Goal: Task Accomplishment & Management: Manage account settings

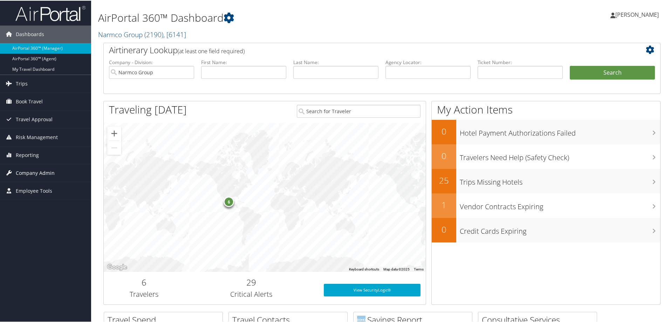
click at [40, 174] on span "Company Admin" at bounding box center [35, 173] width 39 height 18
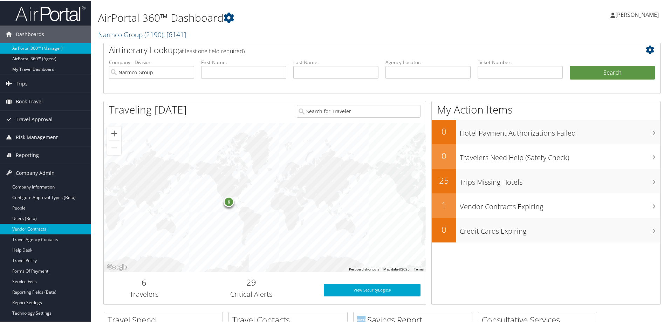
click at [28, 225] on link "Vendor Contracts" at bounding box center [45, 228] width 91 height 11
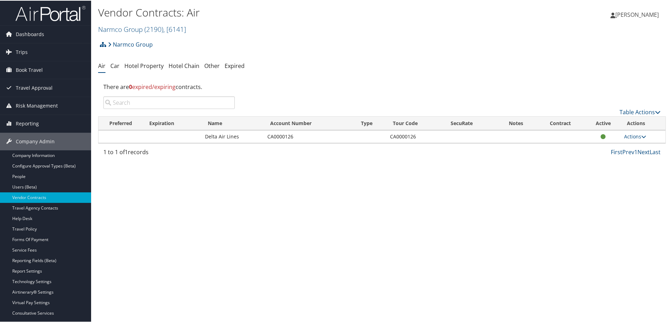
click at [117, 23] on h2 "Narmco Group ( 2190 ) , [ 6141 ]" at bounding box center [287, 28] width 378 height 12
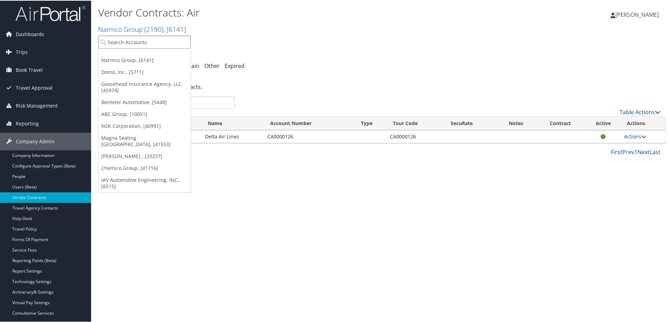
click at [121, 40] on input "search" at bounding box center [144, 41] width 92 height 13
type input "ghsp"
click at [134, 56] on div "GHSP (1605), [9247]" at bounding box center [145, 54] width 100 height 6
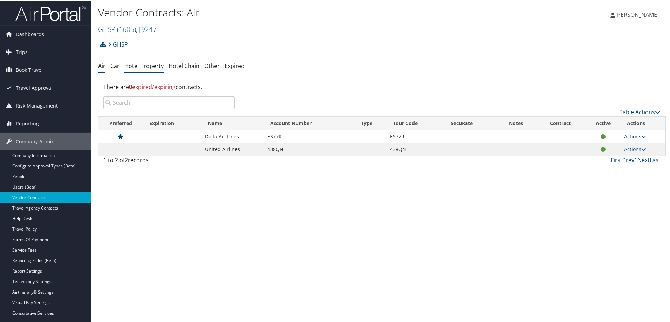
click at [145, 66] on link "Hotel Property" at bounding box center [143, 65] width 39 height 8
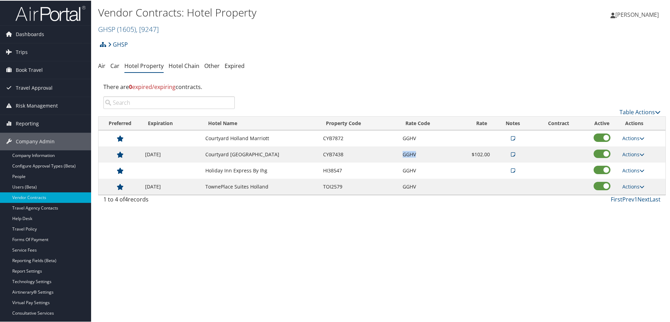
drag, startPoint x: 424, startPoint y: 153, endPoint x: 388, endPoint y: 154, distance: 35.4
click at [388, 154] on tr "12/31/2025 Courtyard Saltillo Marriott CYB7438 GGHV $102.00 Actions View Notes …" at bounding box center [381, 154] width 567 height 16
copy tr "GGHV"
click at [107, 27] on link "GHSP ( 1605 ) , [ 9247 ]" at bounding box center [128, 28] width 61 height 9
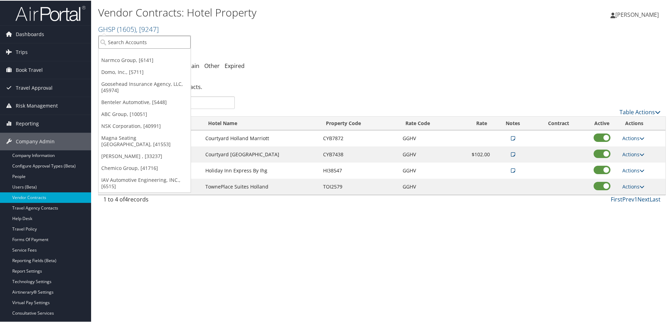
click at [118, 42] on input "search" at bounding box center [144, 41] width 92 height 13
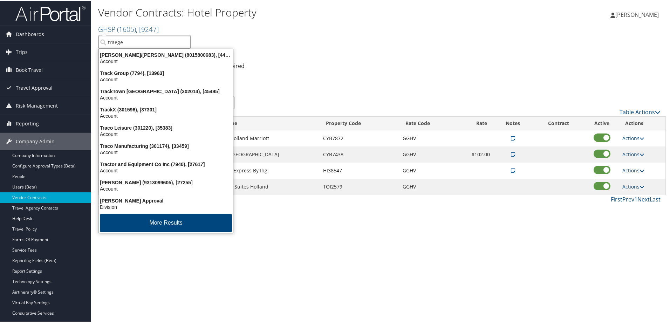
type input "traeger"
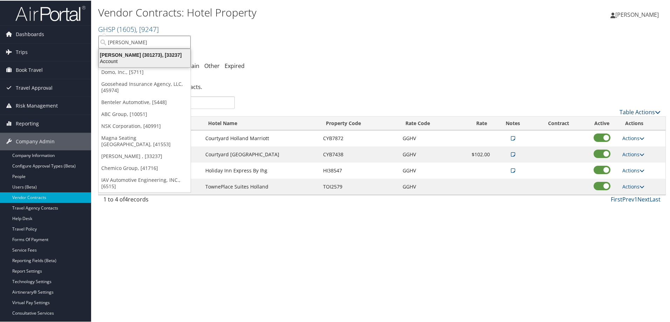
click at [132, 55] on div "Traeger (301273), [33237]" at bounding box center [145, 54] width 100 height 6
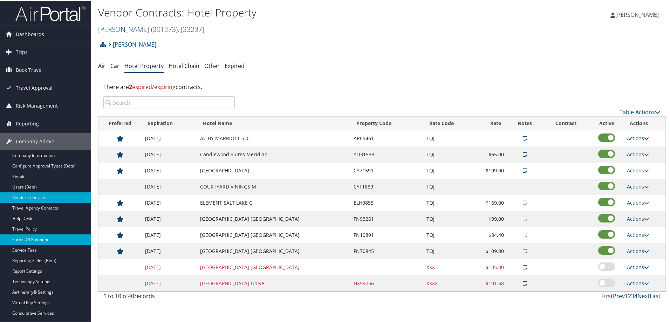
click at [47, 238] on link "Forms Of Payment" at bounding box center [45, 239] width 91 height 11
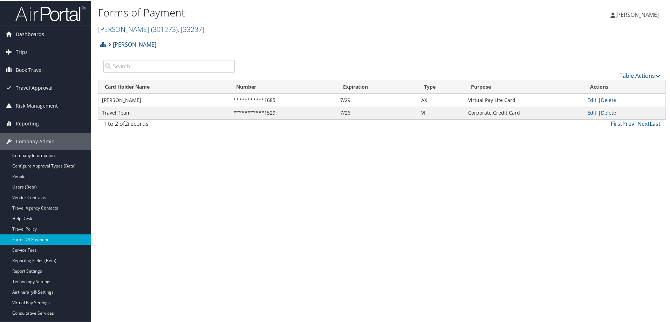
click at [590, 99] on link "Edit" at bounding box center [591, 99] width 9 height 7
select select "AX"
select select "15"
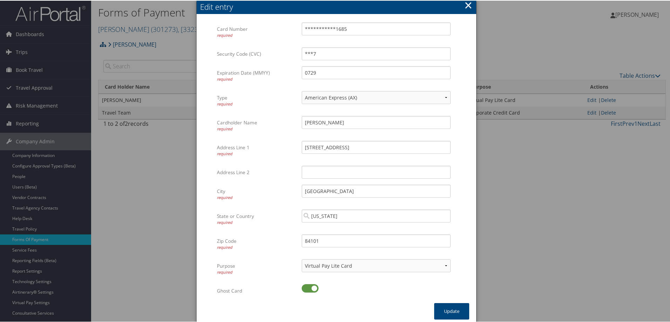
click at [529, 176] on div at bounding box center [336, 161] width 673 height 322
click at [466, 4] on button "×" at bounding box center [468, 5] width 8 height 14
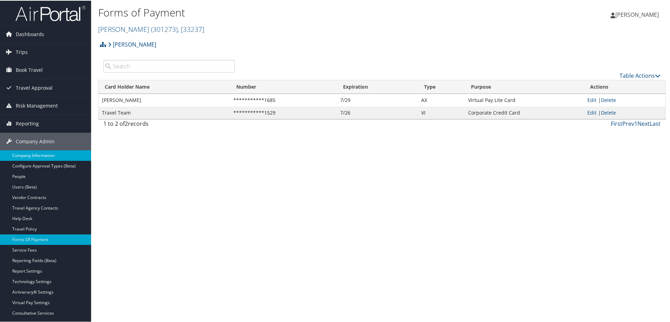
click at [35, 152] on link "Company Information" at bounding box center [45, 155] width 91 height 11
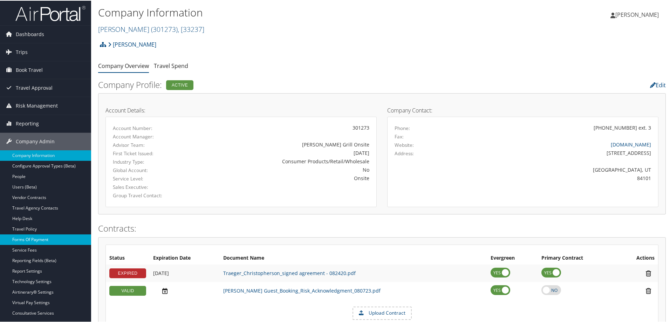
click at [37, 238] on link "Forms Of Payment" at bounding box center [45, 239] width 91 height 11
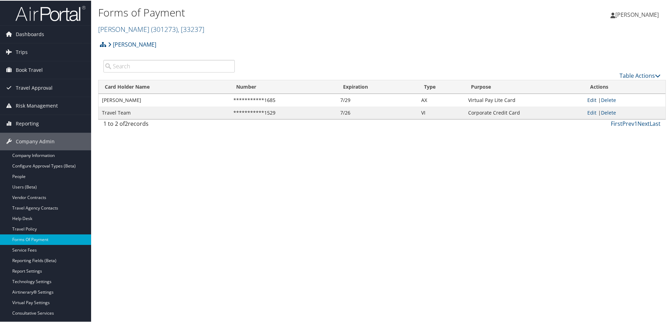
click at [588, 97] on link "Edit" at bounding box center [591, 99] width 9 height 7
select select "AX"
select select "15"
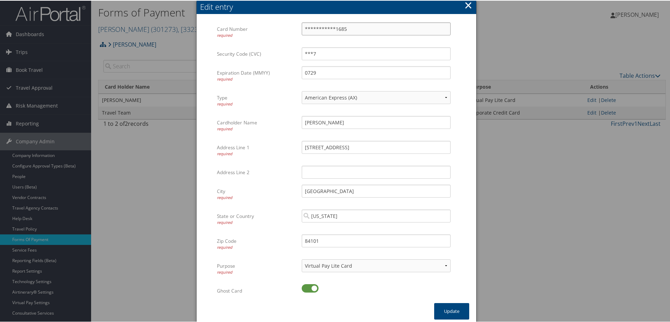
drag, startPoint x: 355, startPoint y: 30, endPoint x: 254, endPoint y: 28, distance: 101.6
click at [254, 28] on div "**********" at bounding box center [336, 34] width 239 height 25
type input "5"
type input "[CREDIT_CARD_NUMBER]"
drag, startPoint x: 331, startPoint y: 55, endPoint x: 290, endPoint y: 53, distance: 41.4
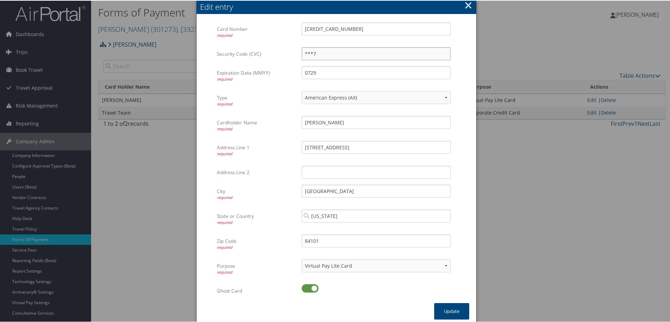
click at [290, 53] on div "Security Code (CVC) ***7 Multiple values The selected items contain different v…" at bounding box center [336, 56] width 239 height 19
type input "9287"
drag, startPoint x: 331, startPoint y: 75, endPoint x: 283, endPoint y: 74, distance: 48.0
click at [283, 74] on div "Expiration Date (MMYY) required 0729 Multiple values The selected items contain…" at bounding box center [336, 78] width 239 height 25
type input "7"
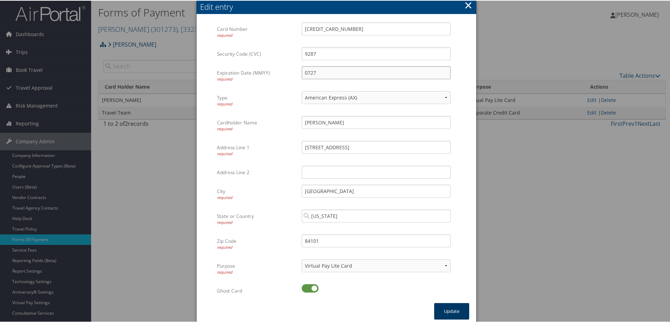
type input "0727"
click at [448, 309] on button "Update" at bounding box center [451, 310] width 35 height 16
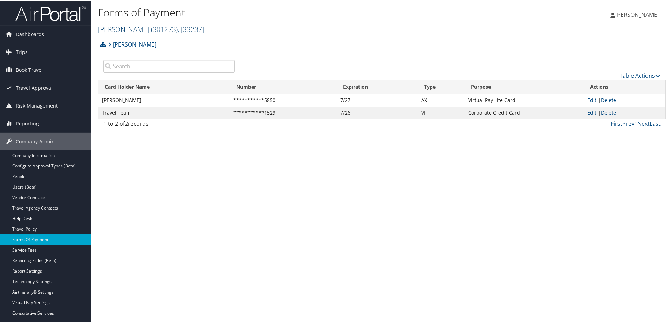
click at [117, 26] on link "Traeger ( 301273 ) , [ 33237 ]" at bounding box center [151, 28] width 106 height 9
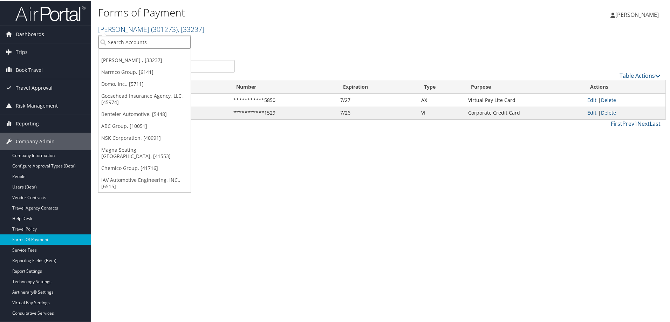
click at [119, 40] on input "search" at bounding box center [144, 41] width 92 height 13
type input "enorise"
click at [125, 56] on div "Enorise (2325), [45920]" at bounding box center [145, 54] width 100 height 6
